Goal: Task Accomplishment & Management: Complete application form

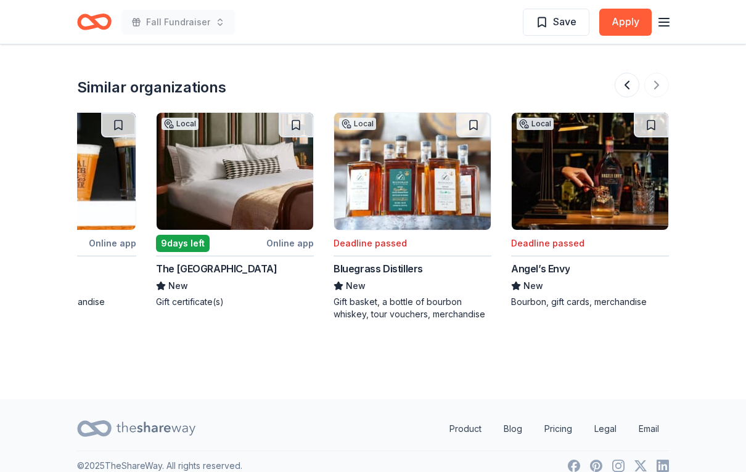
scroll to position [1150, 0]
click at [404, 270] on div "Bluegrass Distillers" at bounding box center [377, 268] width 89 height 15
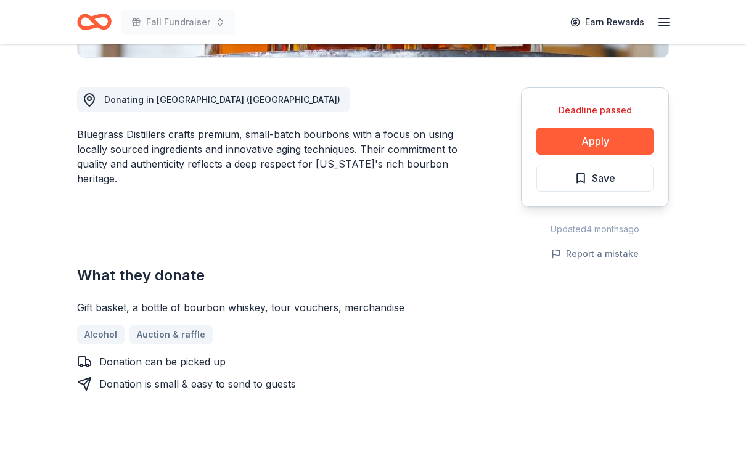
scroll to position [316, 0]
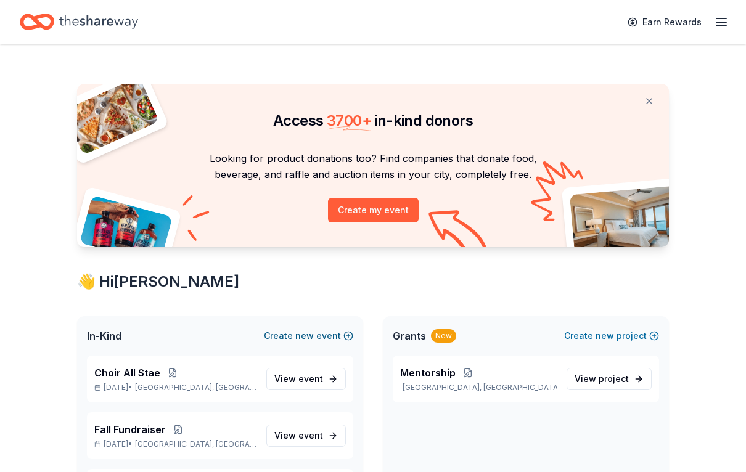
click at [328, 332] on button "Create new event" at bounding box center [308, 335] width 89 height 15
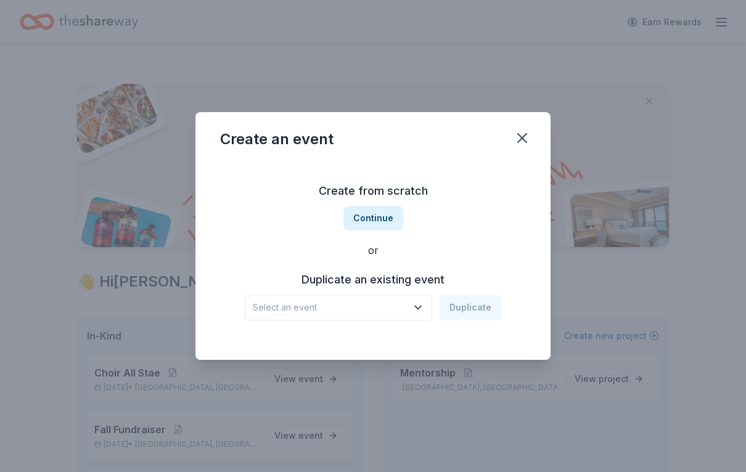
click at [432, 301] on button "Select an event" at bounding box center [338, 308] width 187 height 26
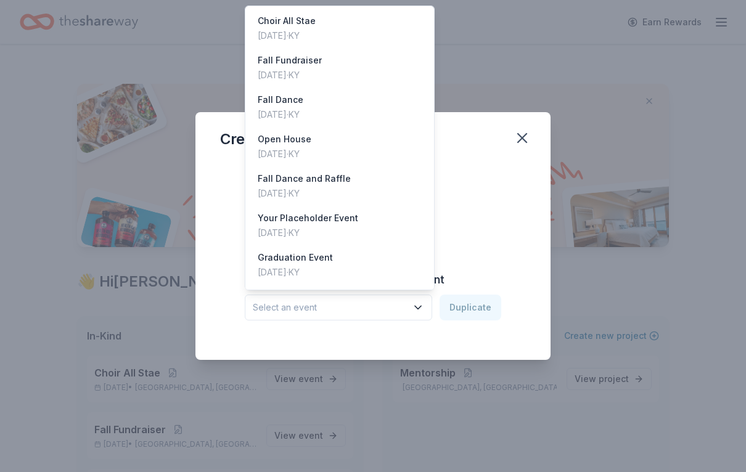
click at [419, 309] on icon "button" at bounding box center [418, 307] width 12 height 12
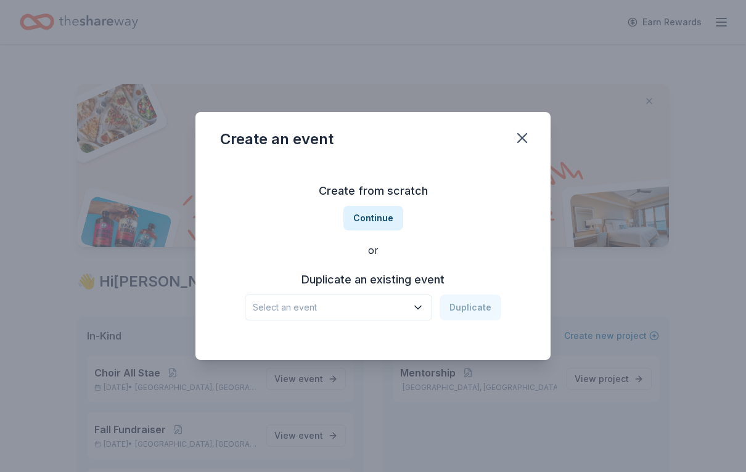
click at [416, 308] on icon "button" at bounding box center [418, 307] width 12 height 12
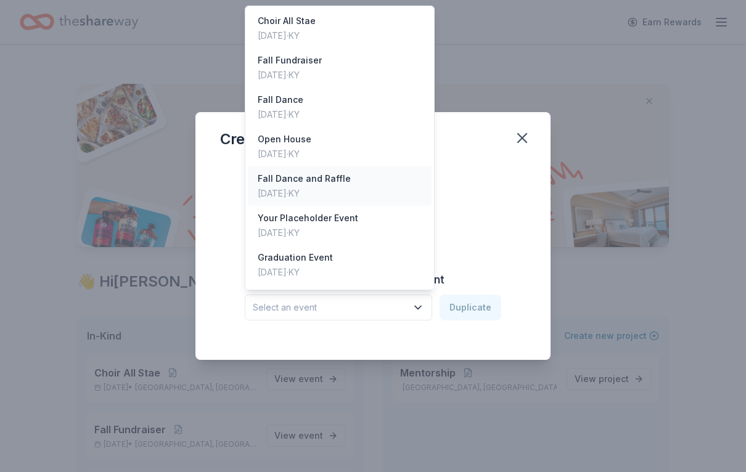
click at [429, 181] on div "Fall Dance and Raffle Aug 23, 2025 · KY" at bounding box center [340, 185] width 184 height 39
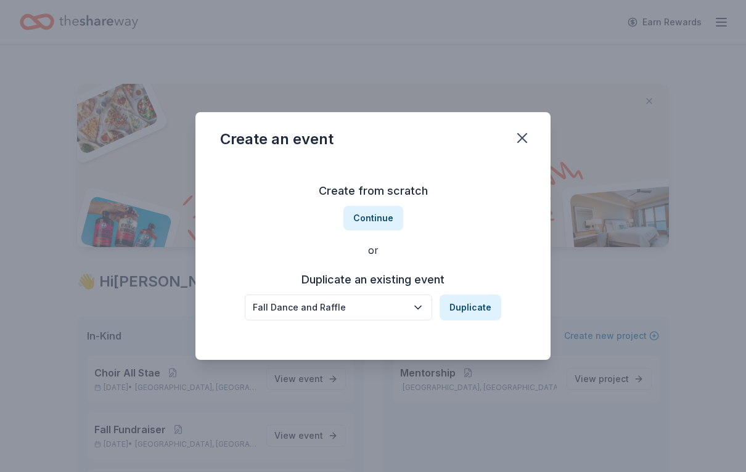
click at [417, 311] on icon "button" at bounding box center [418, 307] width 12 height 12
click at [385, 214] on button "Continue" at bounding box center [373, 218] width 60 height 25
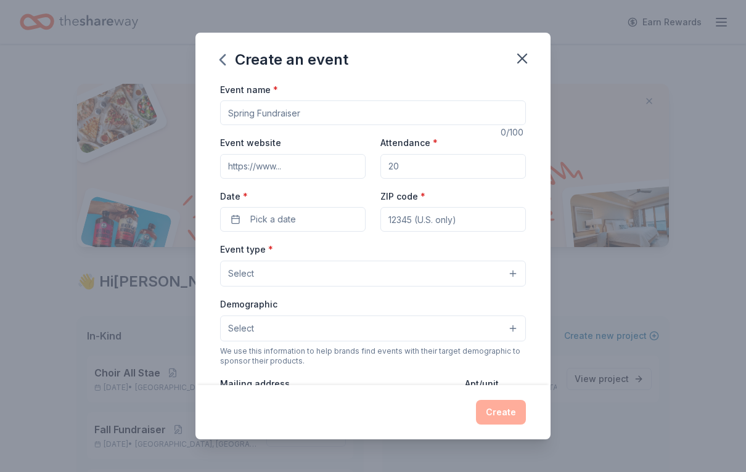
click at [261, 104] on input "Event name *" at bounding box center [373, 112] width 306 height 25
type input "Raffle/Auction"
click at [430, 165] on input "Attendance *" at bounding box center [452, 166] width 145 height 25
type input "500"
click at [316, 216] on button "Pick a date" at bounding box center [292, 219] width 145 height 25
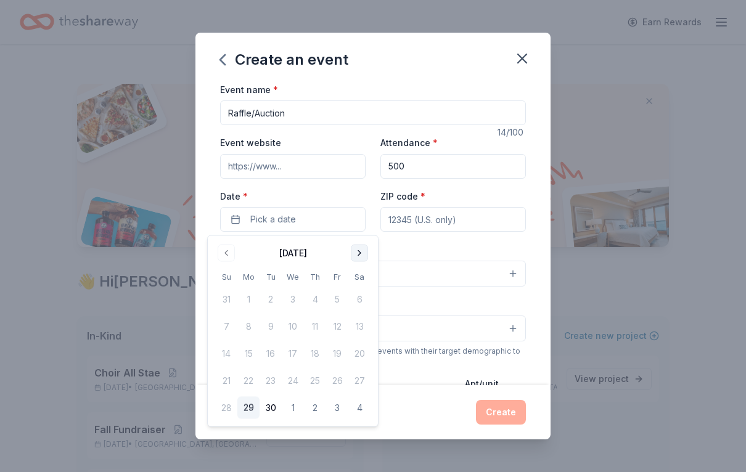
click at [362, 254] on button "Go to next month" at bounding box center [359, 253] width 17 height 17
click at [364, 258] on button "Go to next month" at bounding box center [359, 253] width 17 height 17
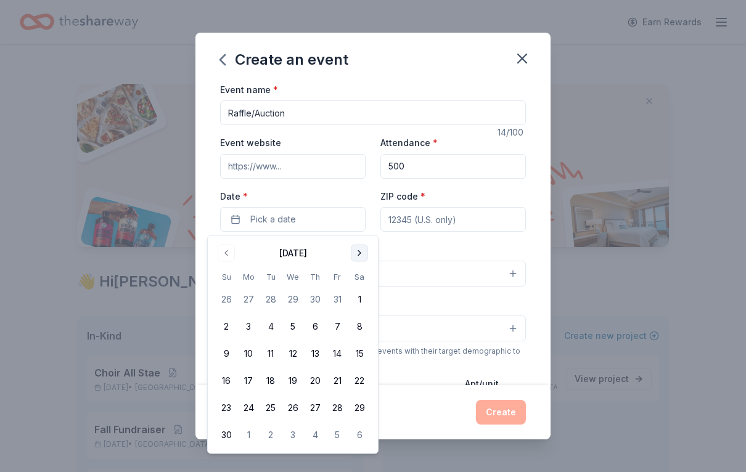
click at [364, 258] on button "Go to next month" at bounding box center [359, 253] width 17 height 17
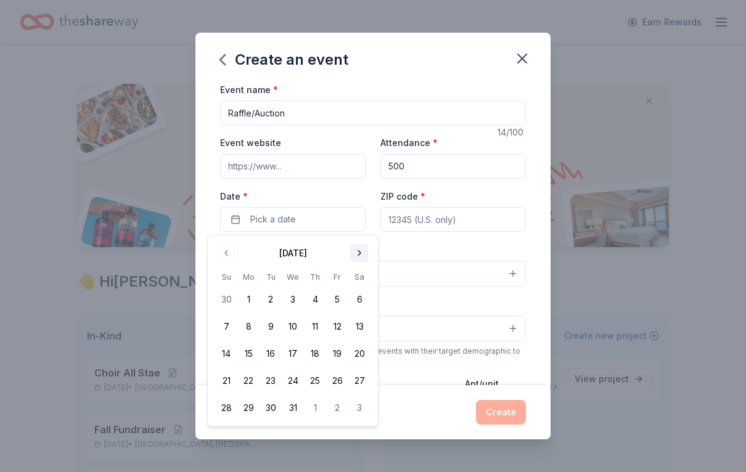
click at [358, 258] on button "Go to next month" at bounding box center [359, 253] width 17 height 17
click at [359, 258] on button "Go to next month" at bounding box center [359, 253] width 17 height 17
click at [225, 356] on button "15" at bounding box center [226, 354] width 22 height 22
click at [486, 219] on input "ZIP code *" at bounding box center [452, 219] width 145 height 25
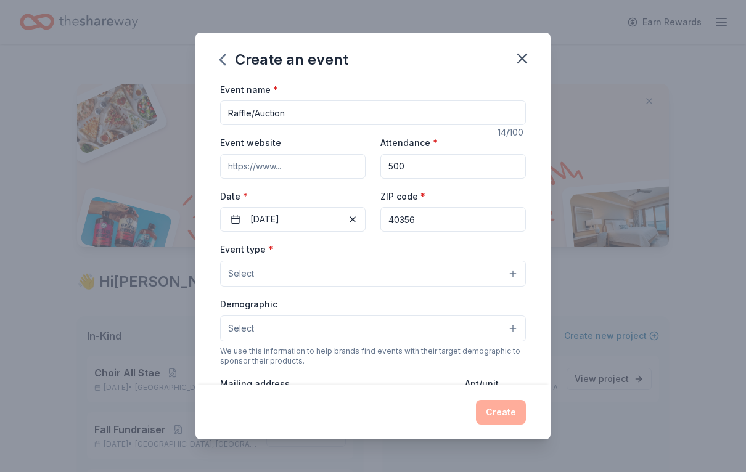
type input "40356"
click at [517, 280] on button "Select" at bounding box center [373, 274] width 306 height 26
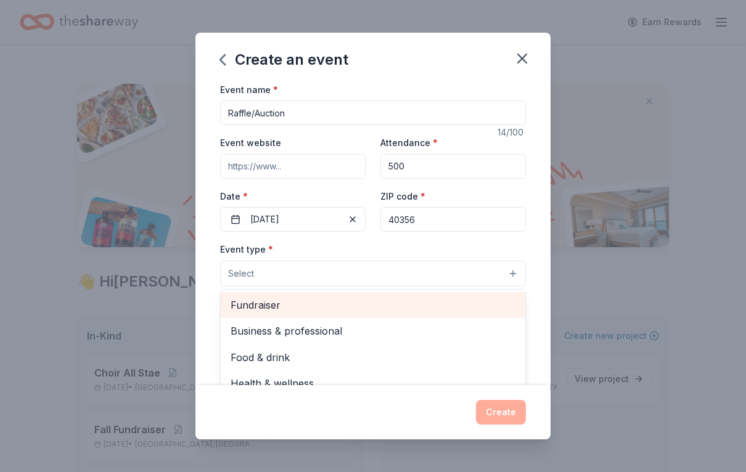
click at [395, 305] on span "Fundraiser" at bounding box center [372, 305] width 285 height 16
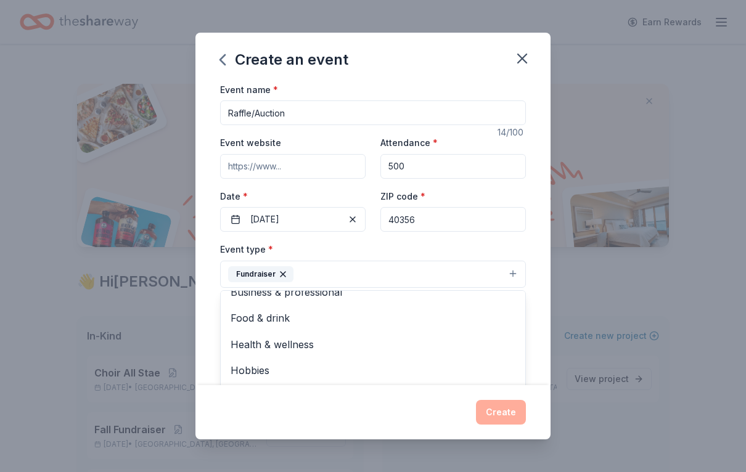
scroll to position [14, 0]
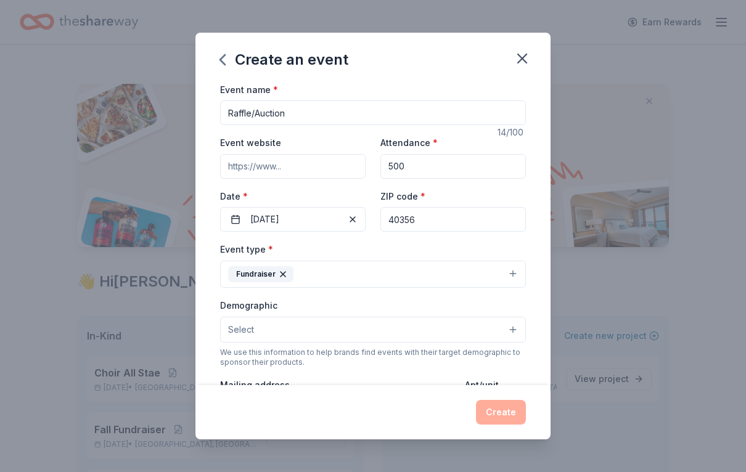
click at [515, 335] on button "Select" at bounding box center [373, 330] width 306 height 26
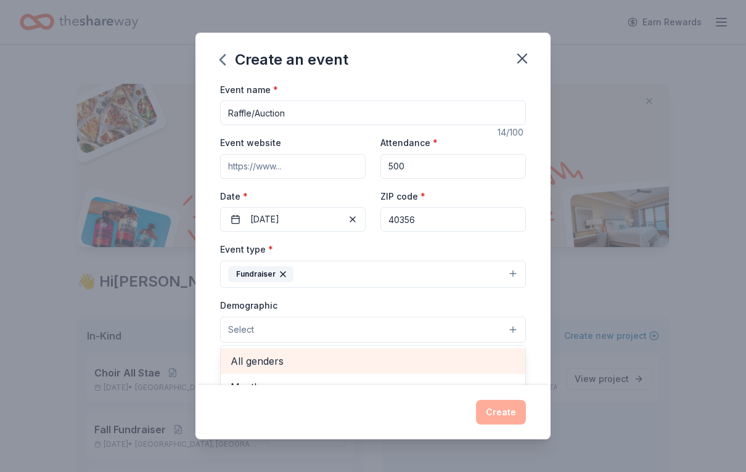
click at [471, 367] on span "All genders" at bounding box center [372, 361] width 285 height 16
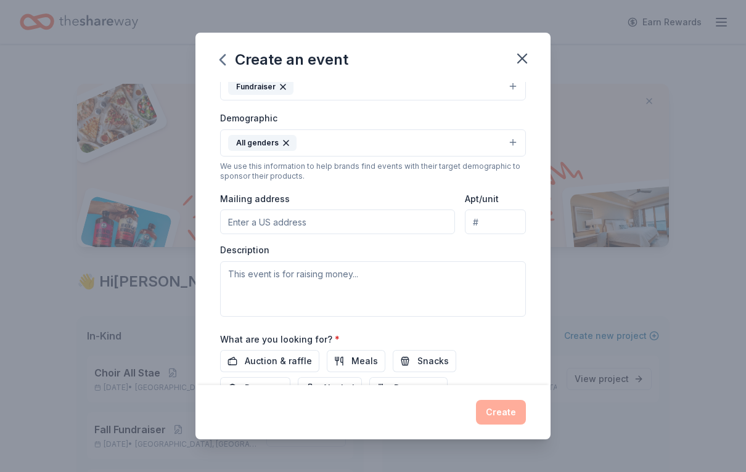
scroll to position [182, 0]
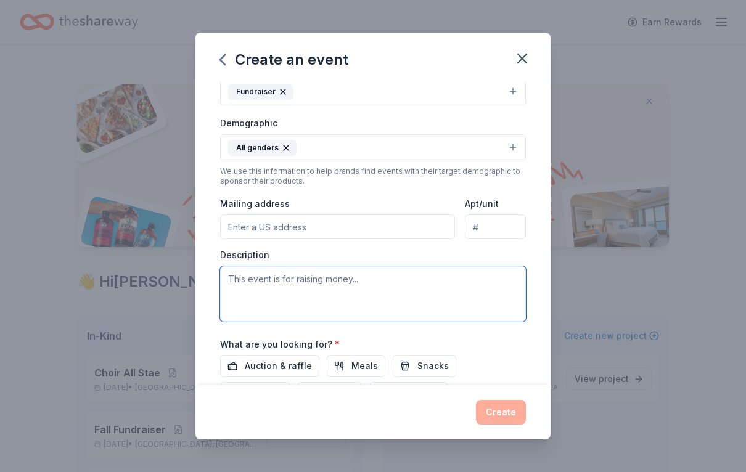
click at [486, 290] on textarea at bounding box center [373, 293] width 306 height 55
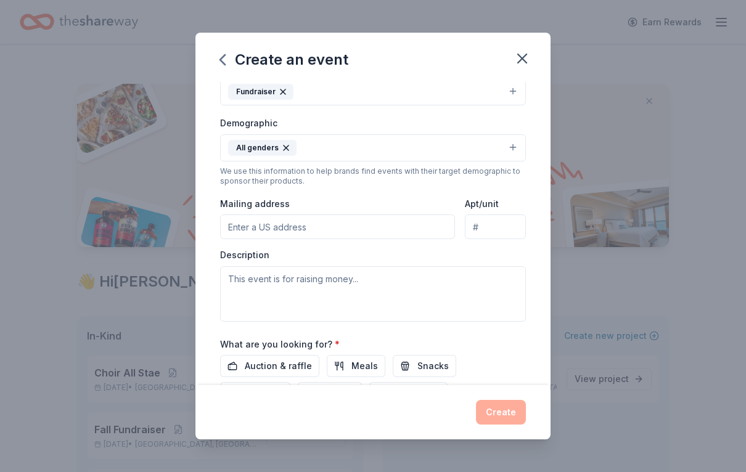
click at [513, 149] on button "All genders" at bounding box center [373, 147] width 306 height 27
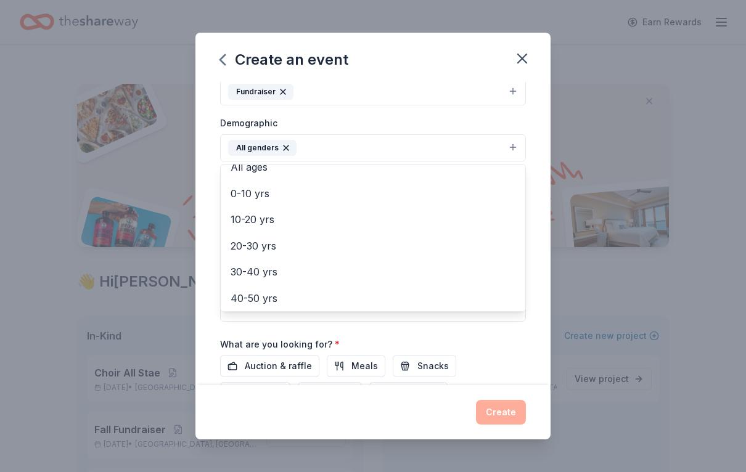
scroll to position [65, 0]
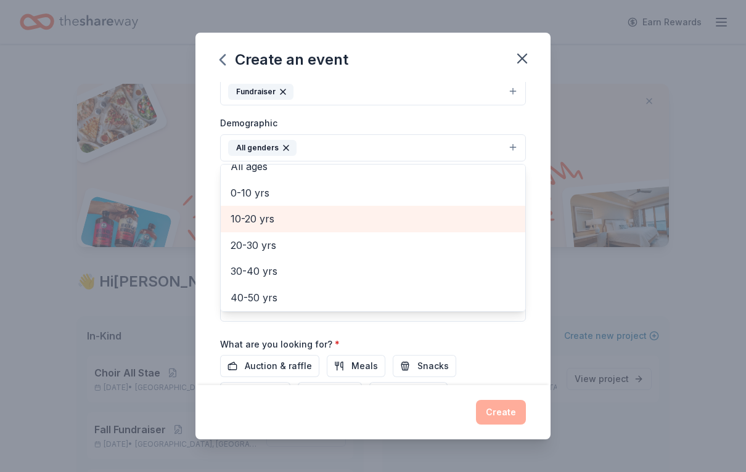
click at [270, 216] on span "10-20 yrs" at bounding box center [372, 219] width 285 height 16
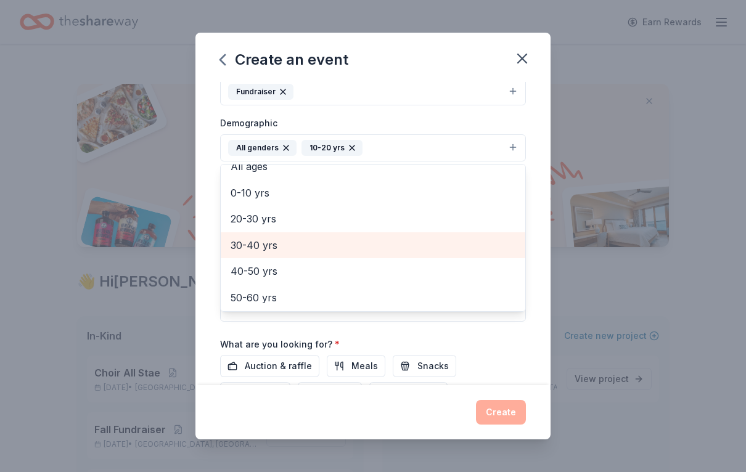
click at [279, 246] on span "30-40 yrs" at bounding box center [372, 245] width 285 height 16
click at [279, 246] on span "40-50 yrs" at bounding box center [372, 245] width 285 height 16
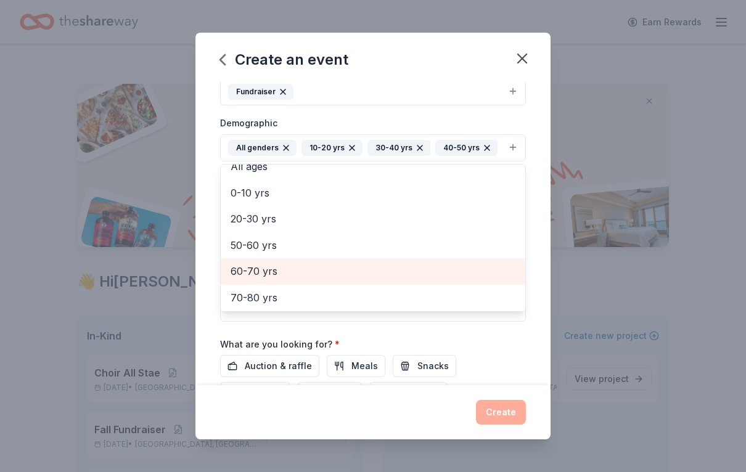
click at [273, 269] on span "60-70 yrs" at bounding box center [372, 271] width 285 height 16
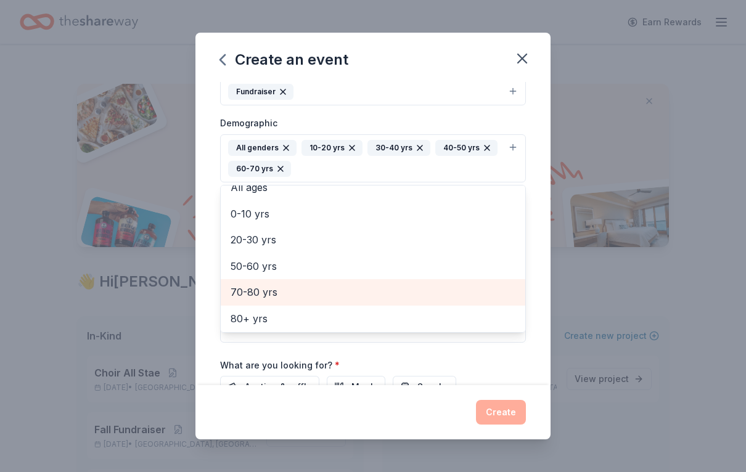
click at [270, 296] on span "70-80 yrs" at bounding box center [372, 292] width 285 height 16
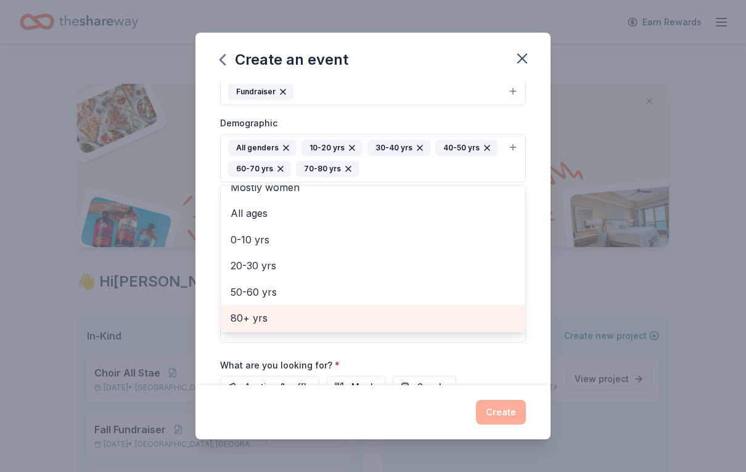
click at [287, 319] on span "80+ yrs" at bounding box center [372, 318] width 285 height 16
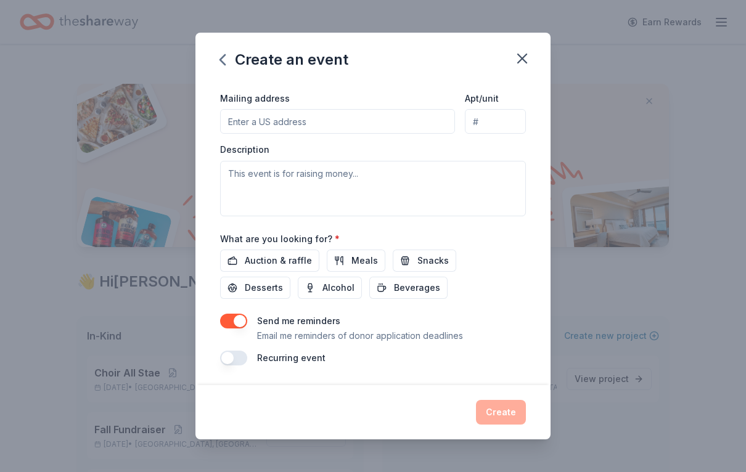
scroll to position [310, 0]
click at [283, 263] on span "Auction & raffle" at bounding box center [278, 260] width 67 height 15
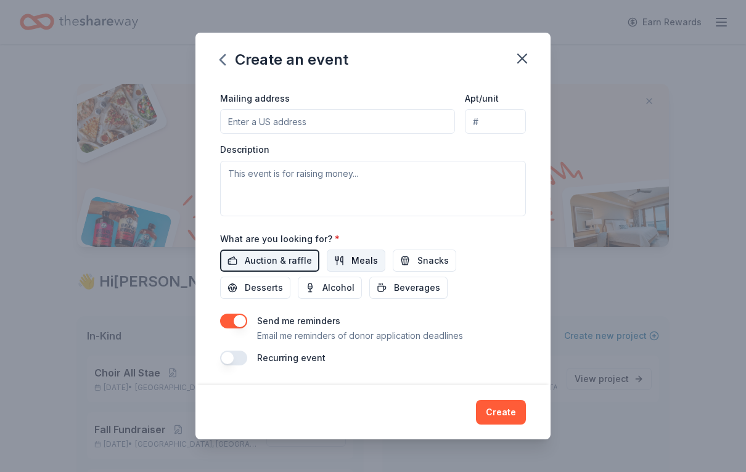
click at [364, 261] on span "Meals" at bounding box center [364, 260] width 26 height 15
click at [424, 266] on span "Snacks" at bounding box center [432, 260] width 31 height 15
click at [283, 280] on span "Desserts" at bounding box center [264, 287] width 38 height 15
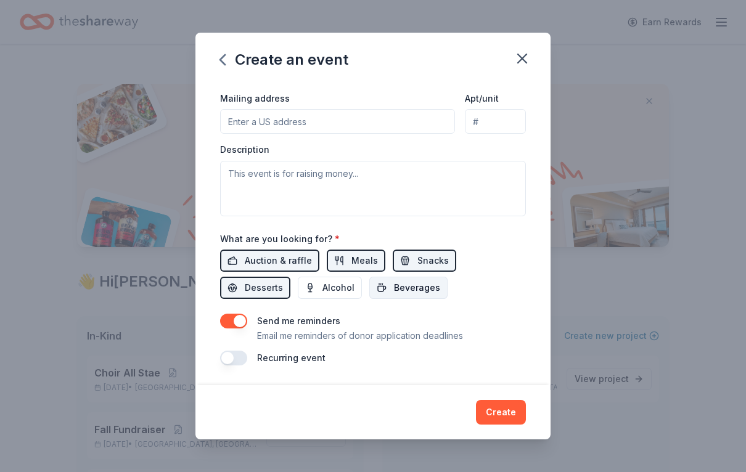
click at [394, 291] on span "Beverages" at bounding box center [417, 287] width 46 height 15
click at [322, 289] on span "Alcohol" at bounding box center [338, 287] width 32 height 15
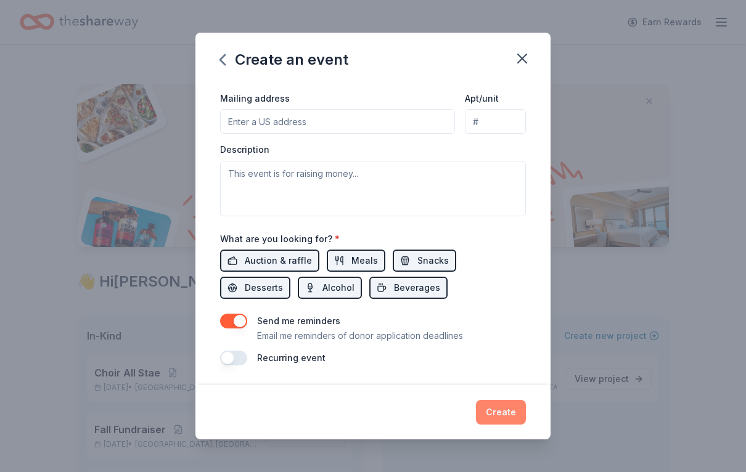
click at [505, 413] on button "Create" at bounding box center [501, 412] width 50 height 25
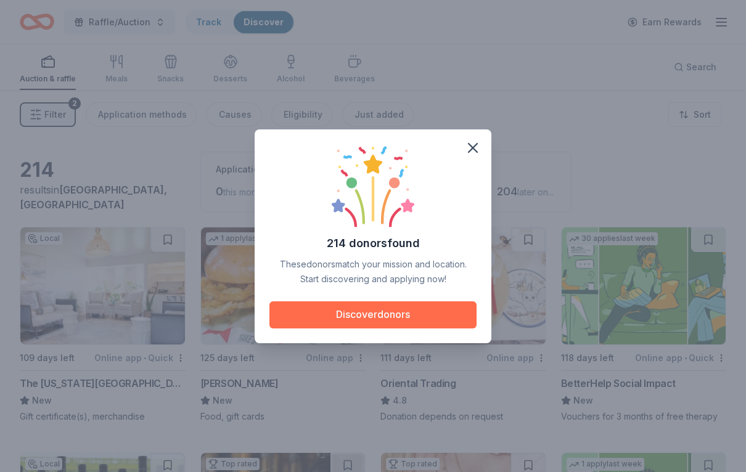
click at [437, 317] on button "Discover donors" at bounding box center [372, 314] width 207 height 27
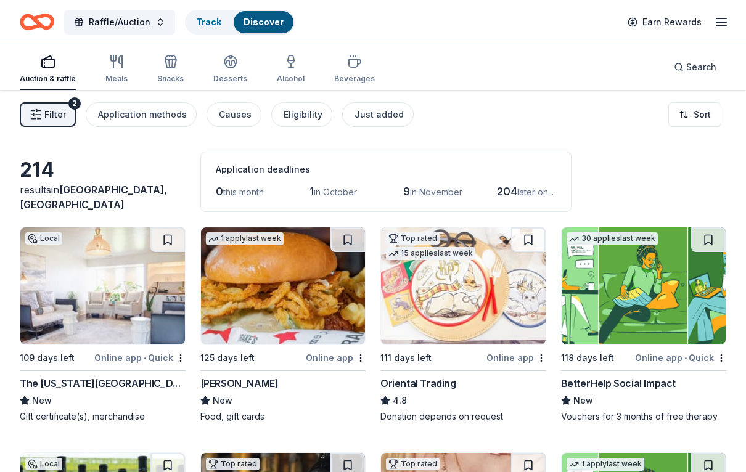
click at [49, 116] on span "Filter" at bounding box center [55, 114] width 22 height 15
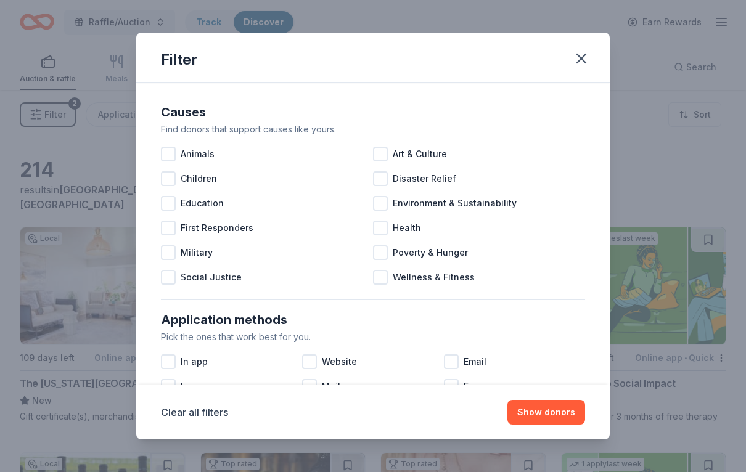
click at [576, 326] on div "Application methods" at bounding box center [373, 320] width 424 height 20
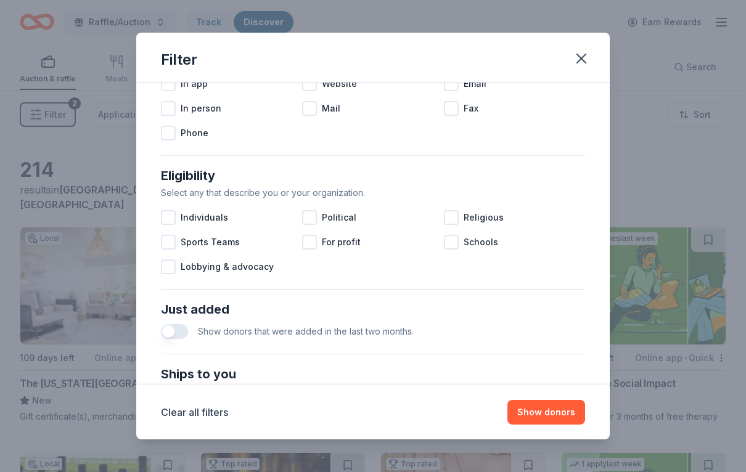
scroll to position [280, 0]
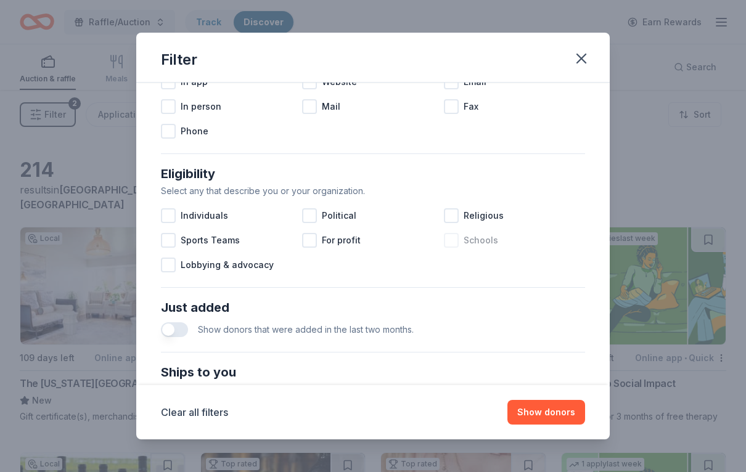
click at [448, 243] on div at bounding box center [451, 240] width 15 height 15
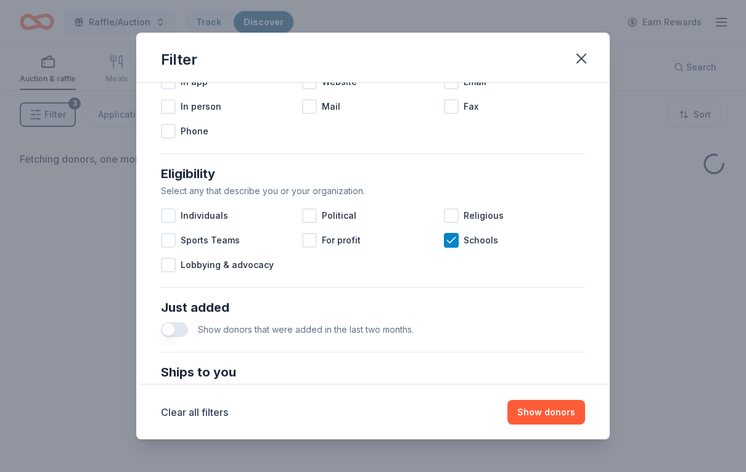
click at [549, 275] on div "Individuals Political Religious Sports Teams For profit Schools Lobbying & advo…" at bounding box center [373, 240] width 424 height 74
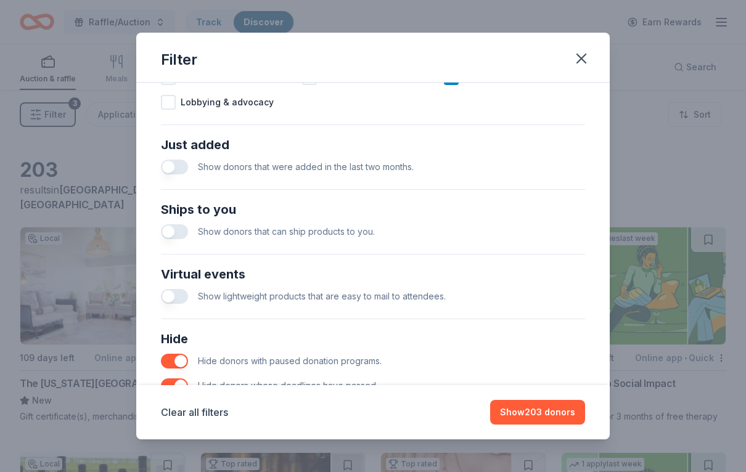
scroll to position [437, 0]
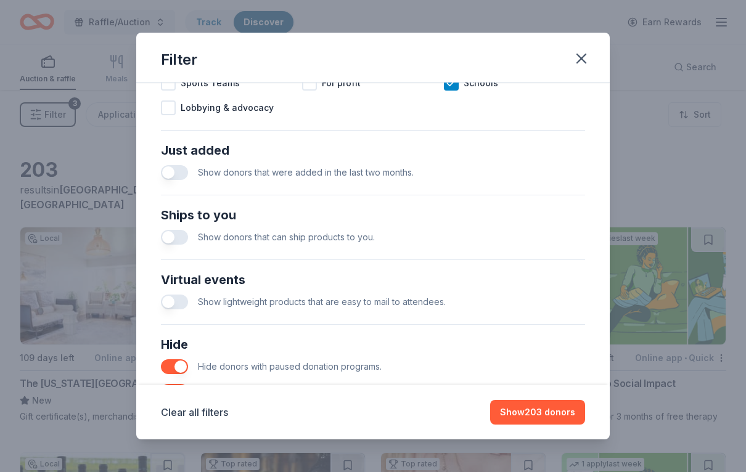
click at [169, 240] on button "button" at bounding box center [174, 237] width 27 height 15
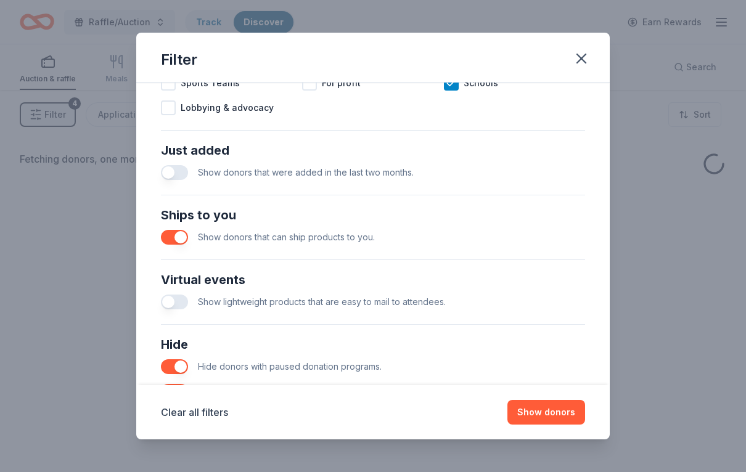
click at [178, 165] on button "button" at bounding box center [174, 172] width 27 height 15
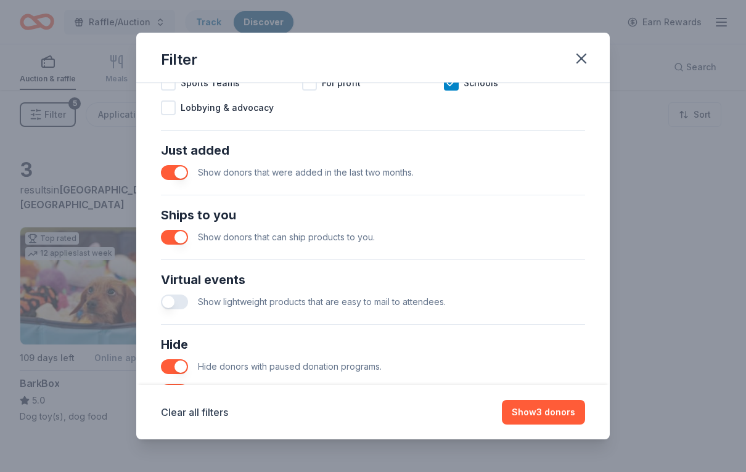
click at [187, 298] on button "button" at bounding box center [174, 302] width 27 height 15
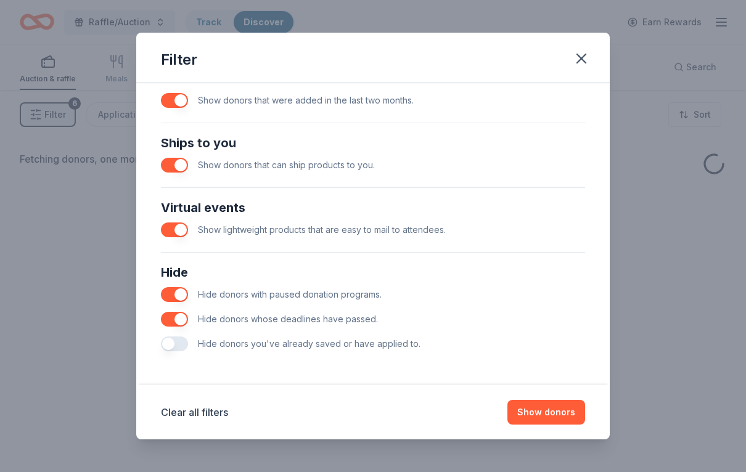
scroll to position [509, 0]
click at [566, 410] on button "Show donors" at bounding box center [546, 412] width 78 height 25
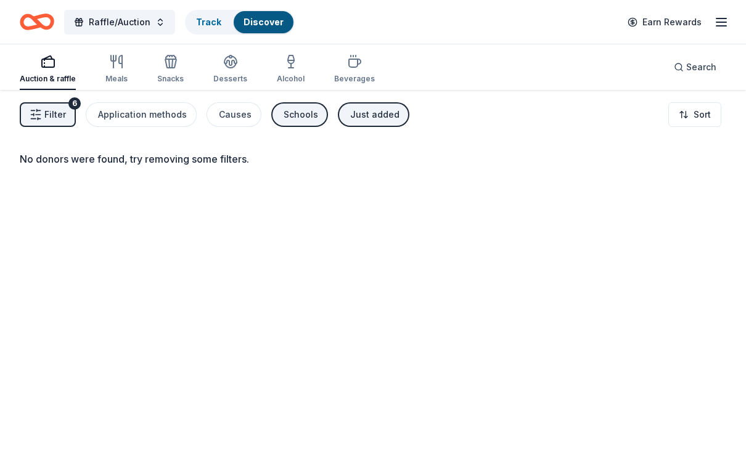
click at [52, 113] on span "Filter" at bounding box center [55, 114] width 22 height 15
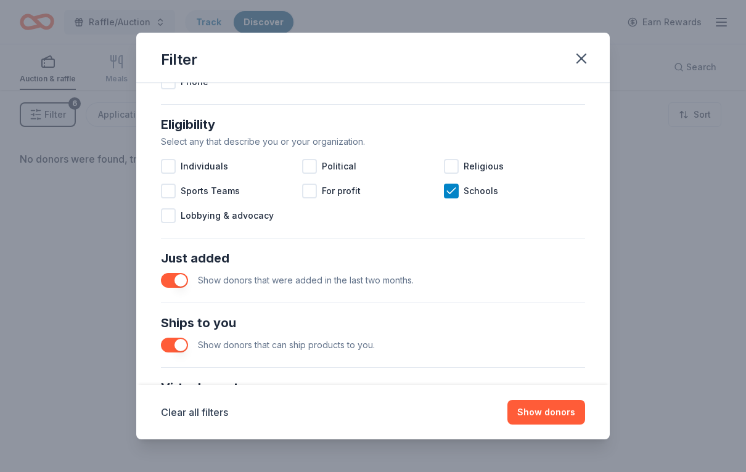
scroll to position [352, 0]
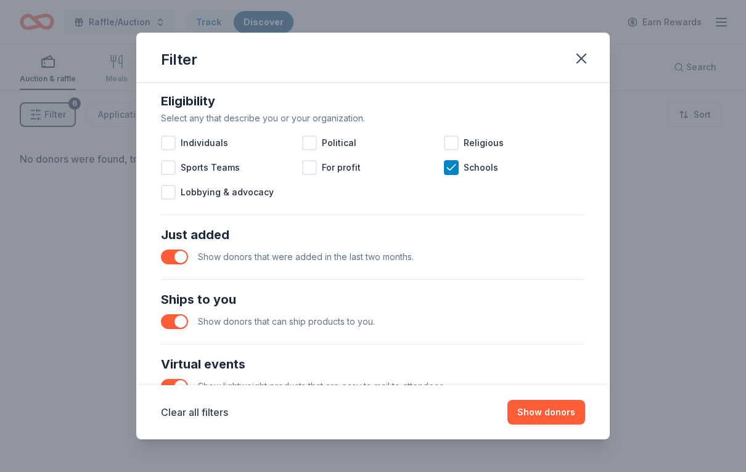
click at [178, 258] on button "button" at bounding box center [174, 257] width 27 height 15
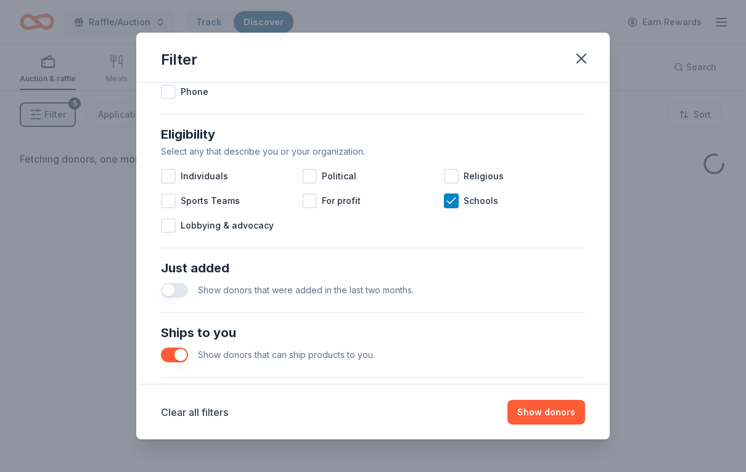
scroll to position [349, 0]
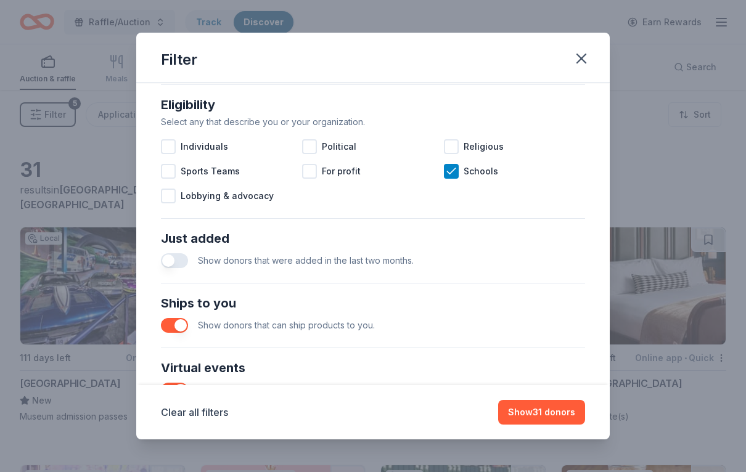
click at [179, 327] on button "button" at bounding box center [174, 325] width 27 height 15
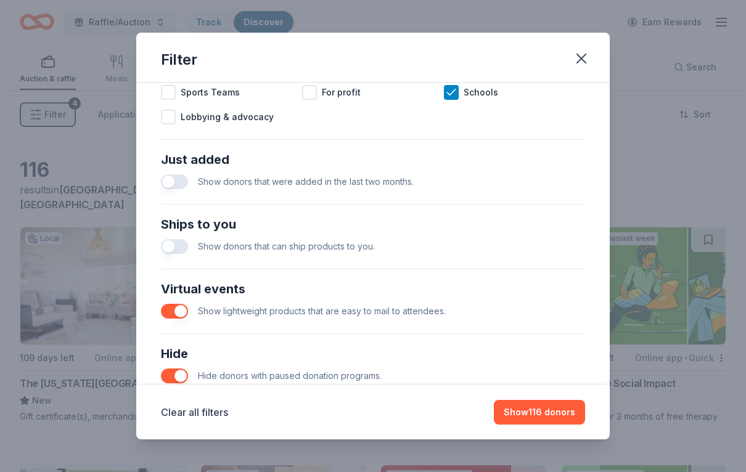
scroll to position [429, 0]
click at [165, 311] on button "button" at bounding box center [174, 310] width 27 height 15
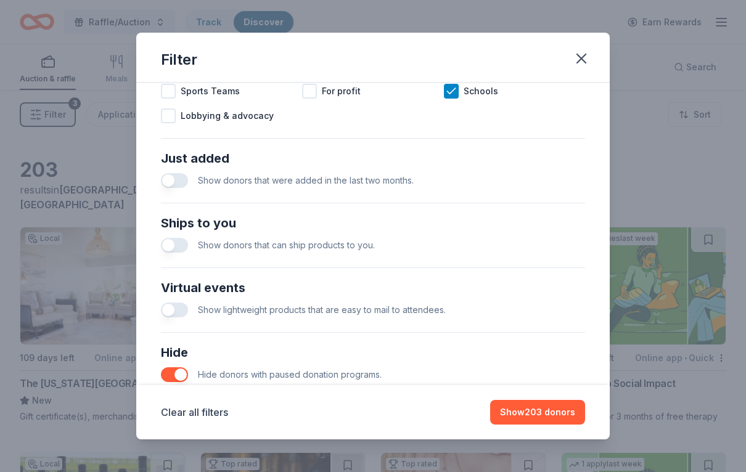
click at [165, 368] on button "button" at bounding box center [174, 374] width 27 height 15
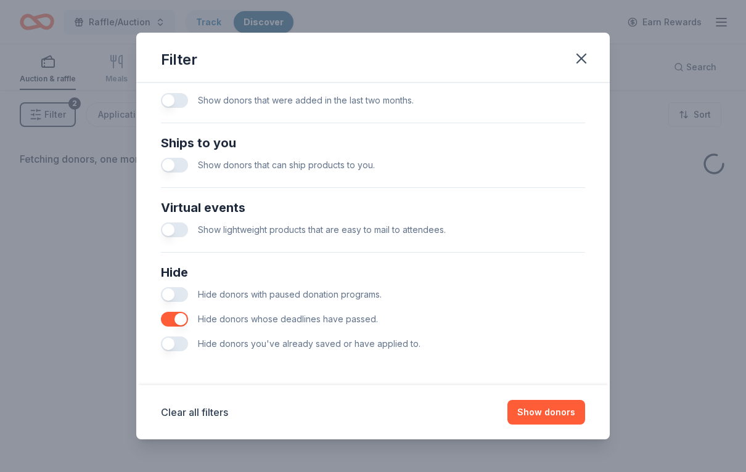
scroll to position [509, 0]
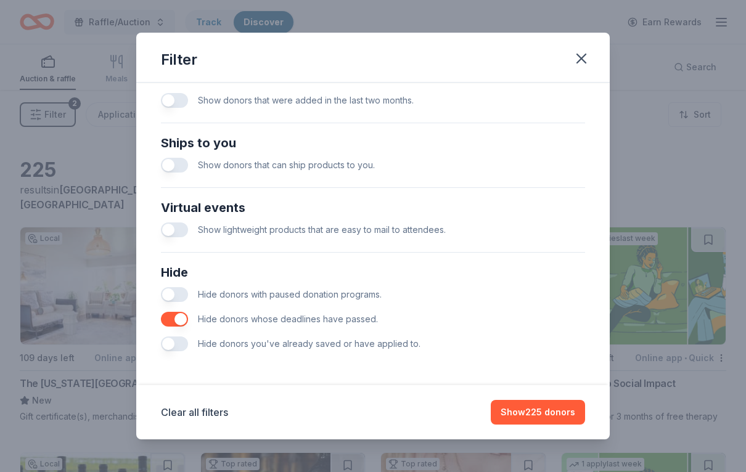
click at [155, 321] on div "Causes Find donors that support causes like yours. Animals Art & Culture Childr…" at bounding box center [372, 234] width 473 height 303
click at [165, 322] on button "button" at bounding box center [174, 319] width 27 height 15
click at [553, 413] on button "Show 237 donors" at bounding box center [538, 412] width 94 height 25
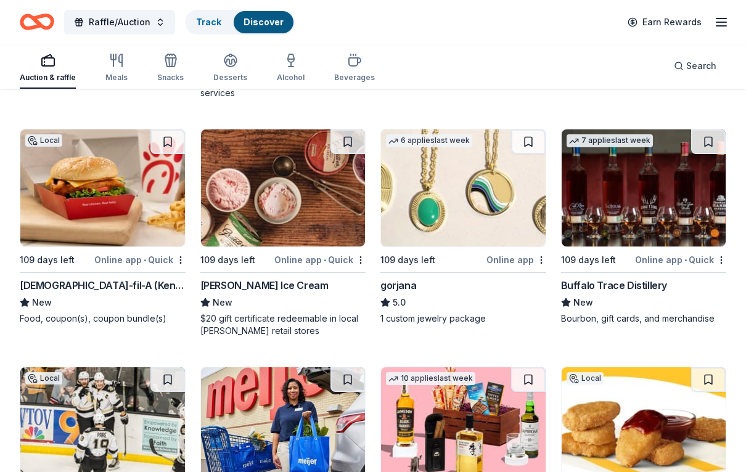
scroll to position [2928, 0]
click at [508, 265] on div "Online app" at bounding box center [516, 259] width 60 height 15
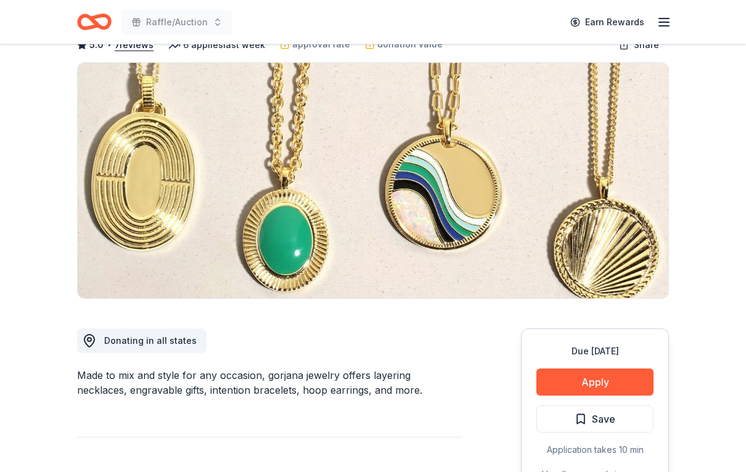
scroll to position [76, 0]
click at [606, 383] on button "Apply" at bounding box center [594, 381] width 117 height 27
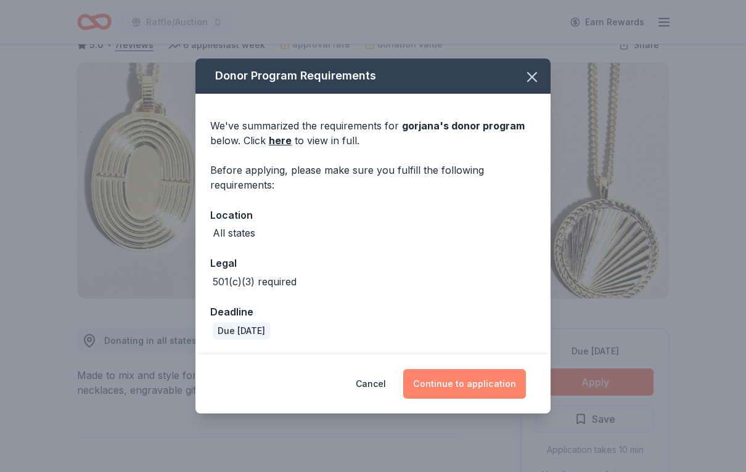
click at [498, 388] on button "Continue to application" at bounding box center [464, 384] width 123 height 30
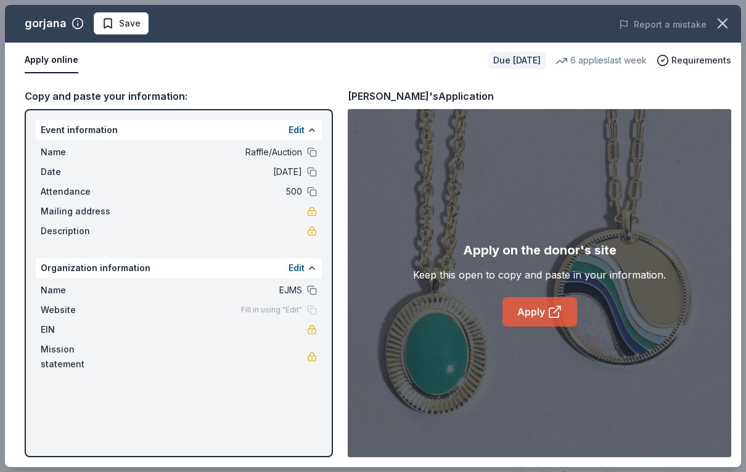
click at [566, 321] on link "Apply" at bounding box center [539, 312] width 75 height 30
